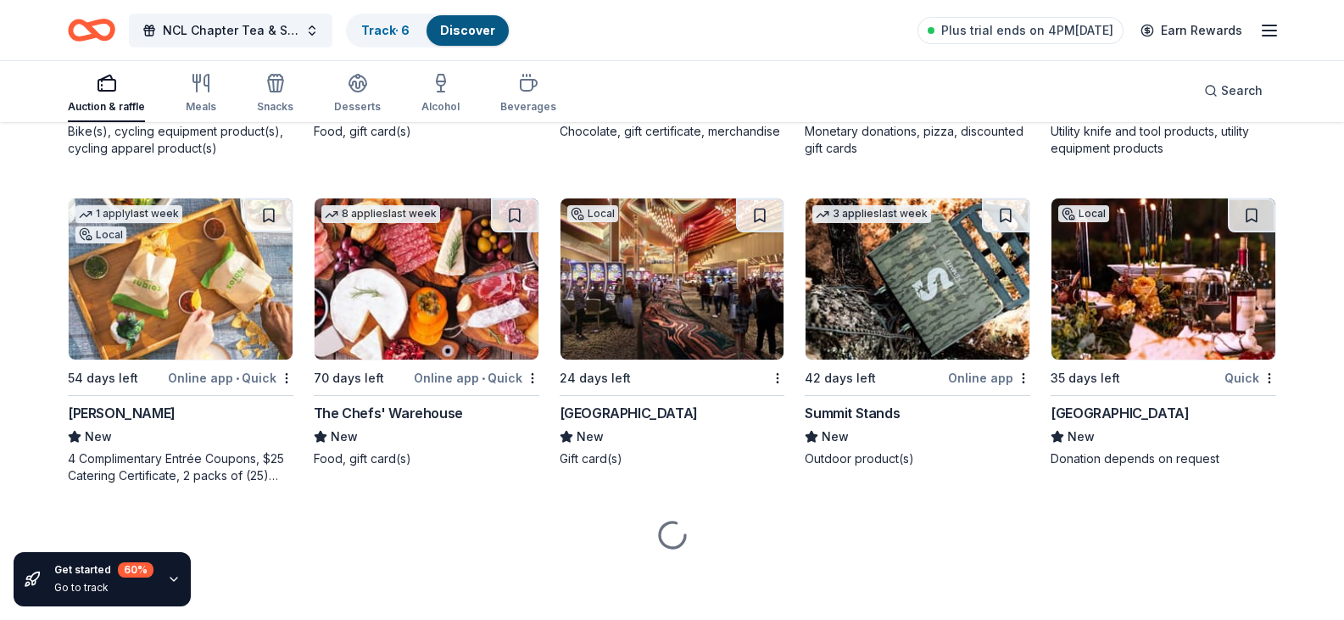
scroll to position [16872, 0]
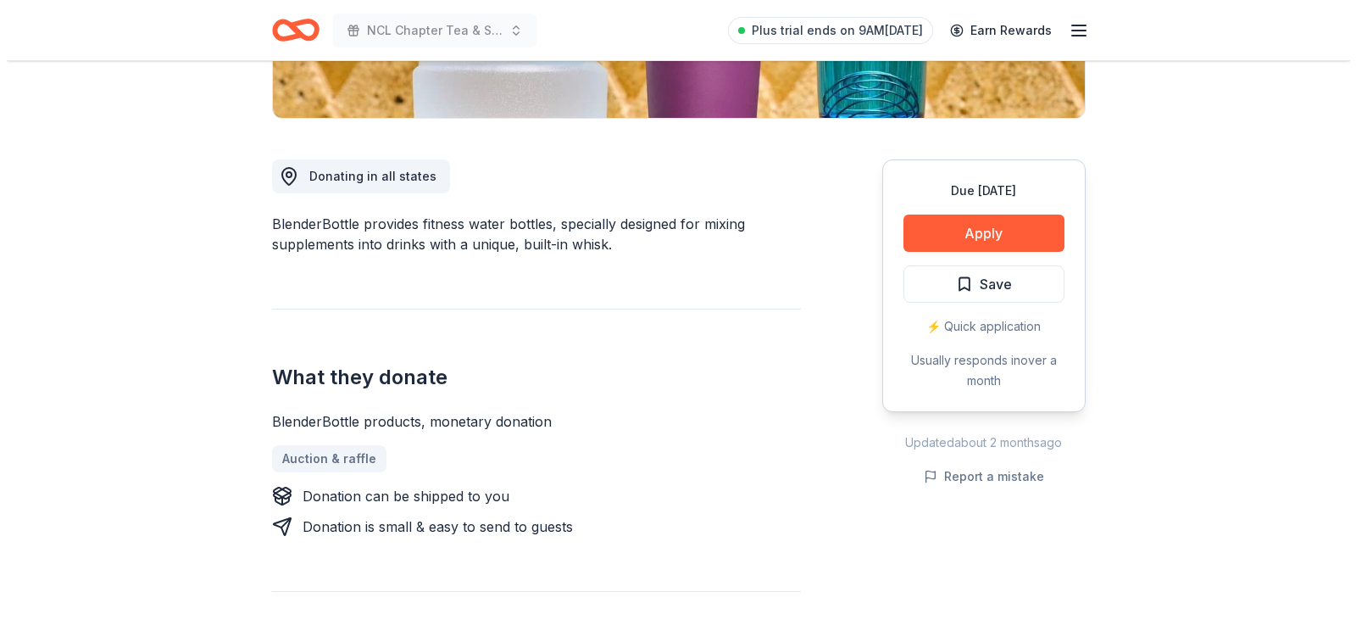
scroll to position [424, 0]
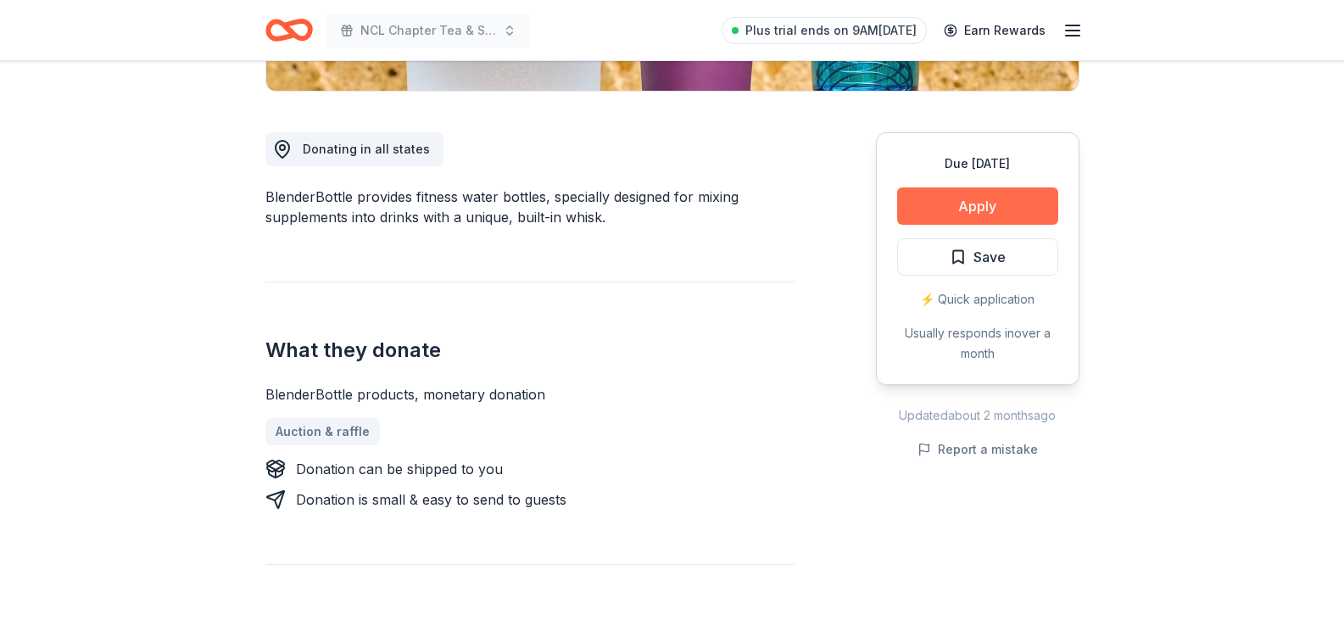
click at [1008, 200] on button "Apply" at bounding box center [977, 205] width 161 height 37
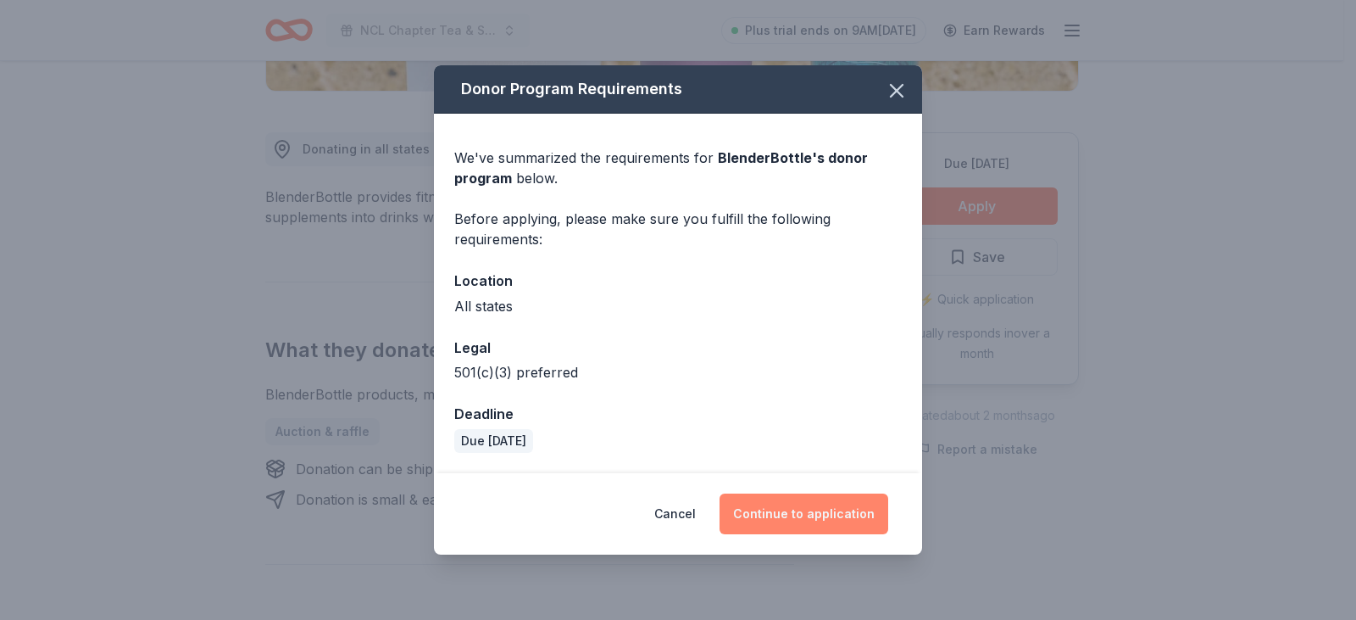
click at [811, 514] on button "Continue to application" at bounding box center [804, 513] width 169 height 41
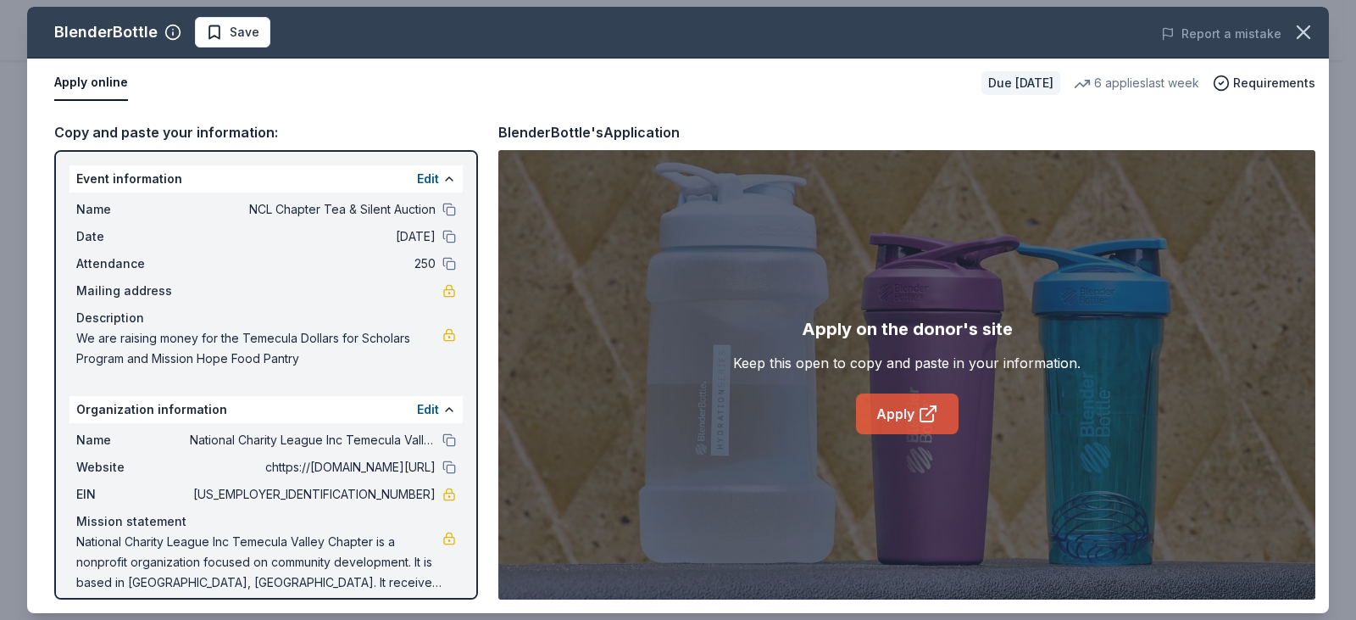
click at [904, 409] on link "Apply" at bounding box center [907, 413] width 103 height 41
